Goal: Task Accomplishment & Management: Manage account settings

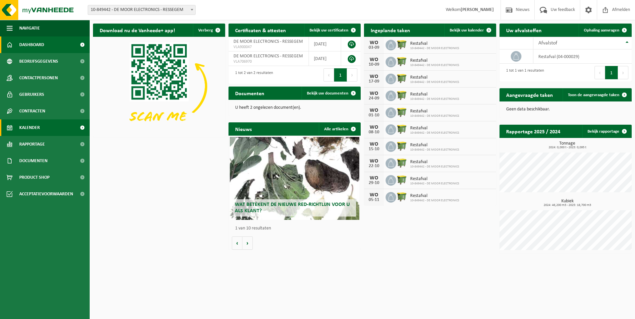
click at [45, 125] on link "Kalender" at bounding box center [45, 128] width 90 height 17
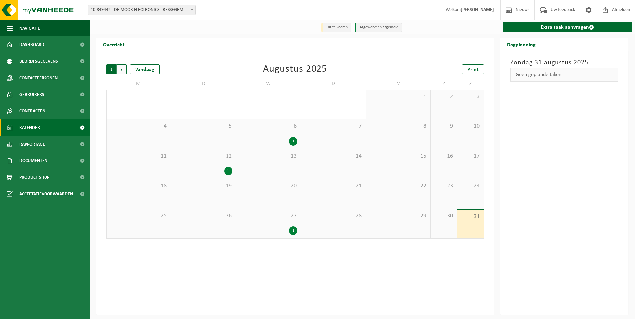
click at [122, 72] on span "Volgende" at bounding box center [122, 69] width 10 height 10
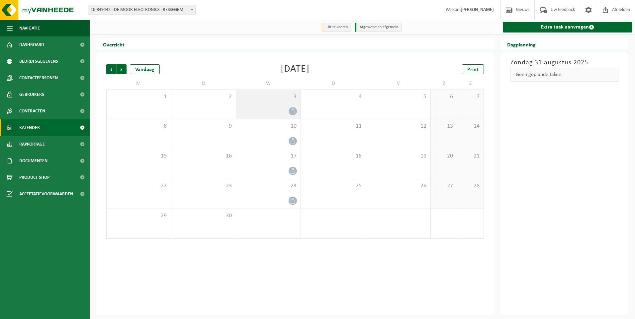
click at [282, 106] on div "3" at bounding box center [268, 104] width 64 height 29
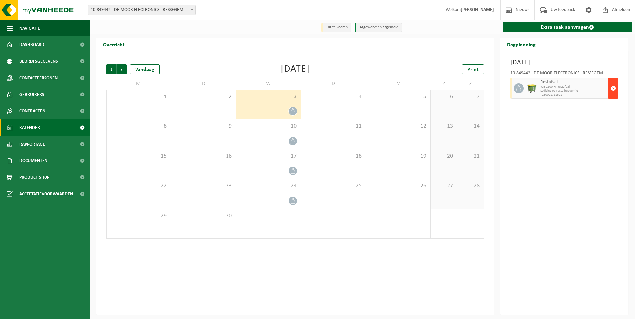
click at [614, 88] on span "button" at bounding box center [613, 88] width 5 height 13
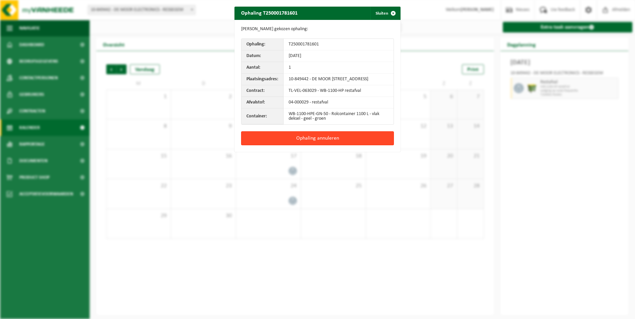
click at [303, 141] on button "Ophaling annuleren" at bounding box center [317, 139] width 153 height 14
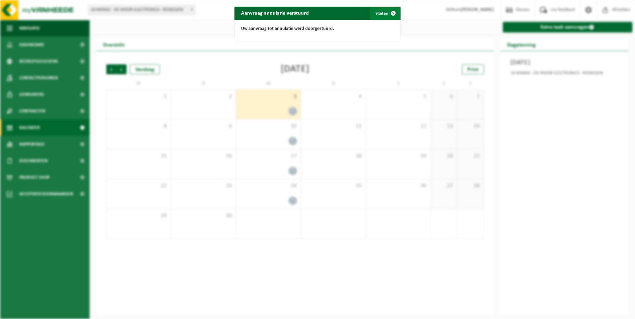
click at [391, 13] on span "button" at bounding box center [393, 13] width 13 height 13
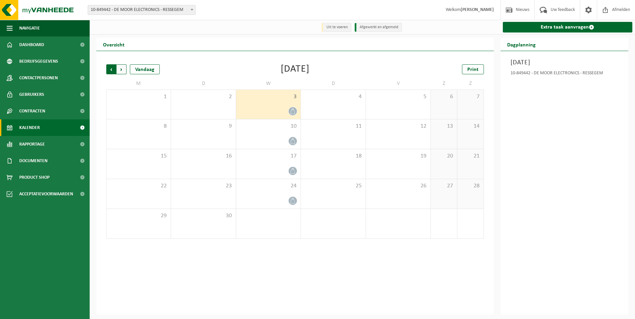
click at [122, 70] on span "Volgende" at bounding box center [122, 69] width 10 height 10
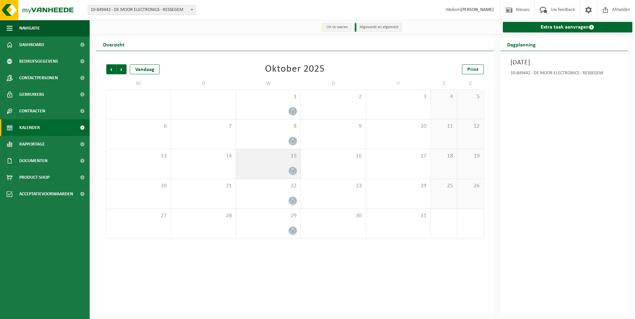
click at [281, 163] on div "15" at bounding box center [268, 164] width 64 height 30
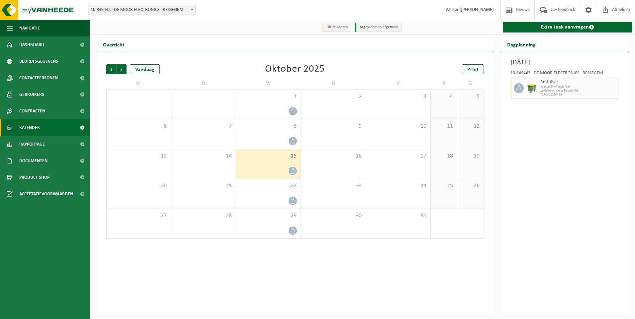
drag, startPoint x: 614, startPoint y: 89, endPoint x: 554, endPoint y: 137, distance: 76.8
click at [592, 120] on div "Woensdag 15 oktober 2025 10-849442 - DE MOOR ELECTRONICS - RESSEGEM Restafval W…" at bounding box center [564, 183] width 128 height 264
click at [121, 69] on span "Volgende" at bounding box center [122, 69] width 10 height 10
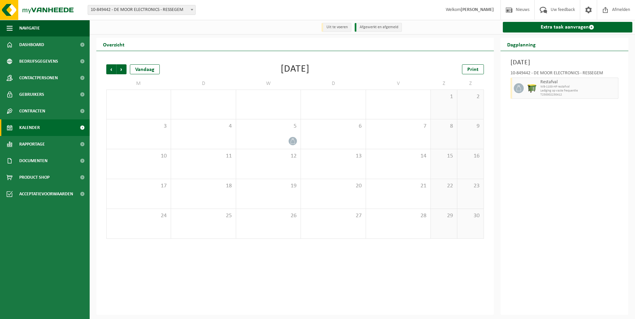
click at [121, 69] on span "Volgende" at bounding box center [122, 69] width 10 height 10
click at [111, 70] on span "Vorige" at bounding box center [111, 69] width 10 height 10
click at [122, 66] on span "Volgende" at bounding box center [122, 69] width 10 height 10
click at [113, 70] on span "Vorige" at bounding box center [111, 69] width 10 height 10
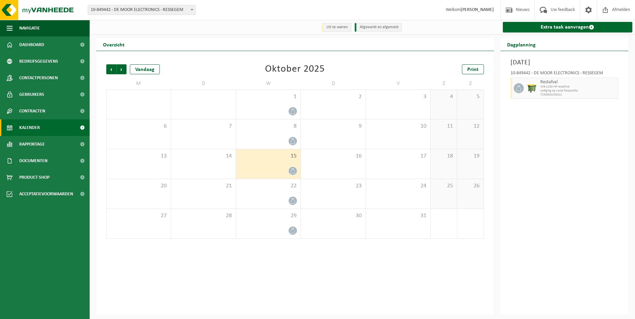
click at [113, 70] on span "Vorige" at bounding box center [111, 69] width 10 height 10
